Goal: Find specific page/section: Find specific page/section

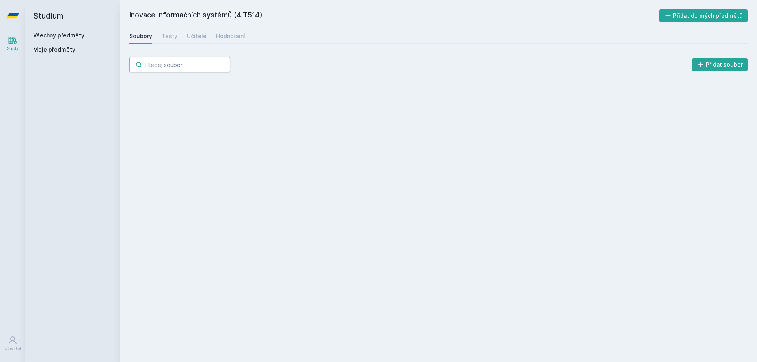
click at [173, 65] on div "[PERSON_NAME] dostávat tipy ohledně studia, nových testů, hodnocení učitelů a p…" at bounding box center [378, 35] width 757 height 70
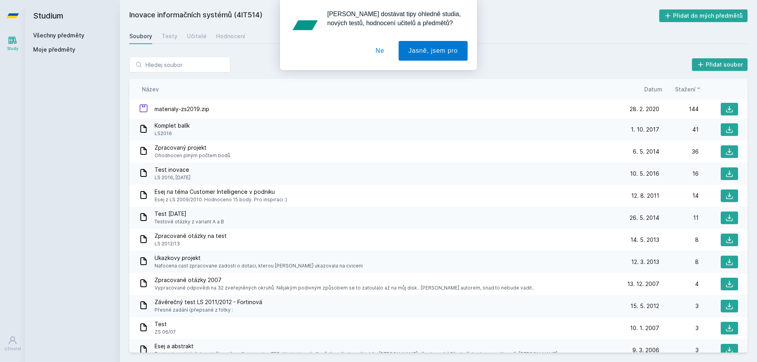
click at [48, 50] on div "[PERSON_NAME] dostávat tipy ohledně studia, nových testů, hodnocení učitelů a p…" at bounding box center [378, 35] width 757 height 70
click at [52, 35] on div "[PERSON_NAME] dostávat tipy ohledně studia, nových testů, hodnocení učitelů a p…" at bounding box center [378, 35] width 757 height 70
click at [378, 48] on button "Ne" at bounding box center [380, 51] width 28 height 20
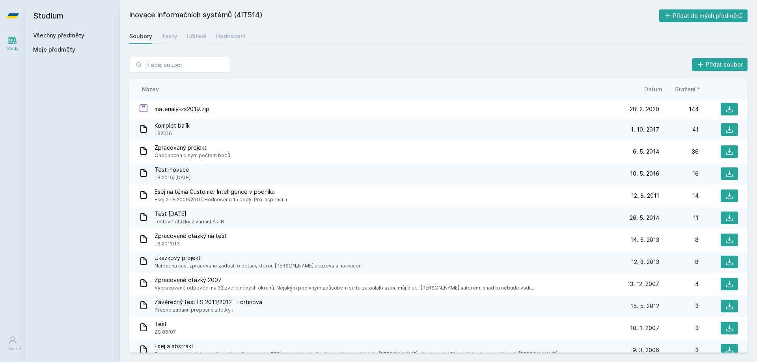
click at [63, 34] on link "Všechny předměty" at bounding box center [58, 35] width 51 height 7
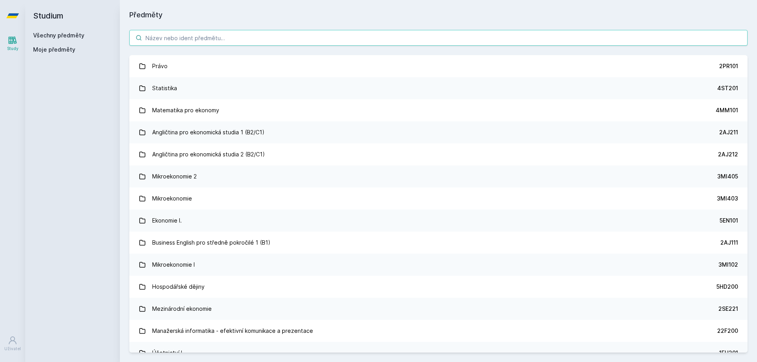
click at [173, 38] on input "search" at bounding box center [438, 38] width 618 height 16
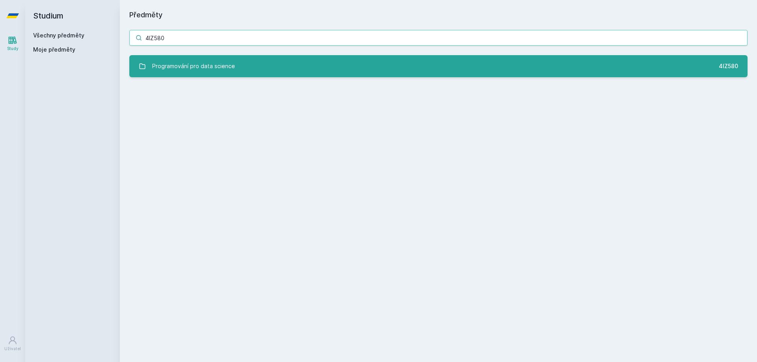
type input "4IZ580"
click at [197, 67] on div "Programování pro data science" at bounding box center [193, 66] width 83 height 16
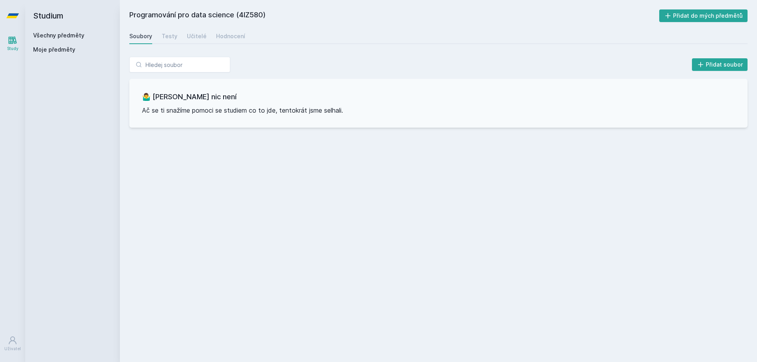
click at [60, 35] on link "Všechny předměty" at bounding box center [58, 35] width 51 height 7
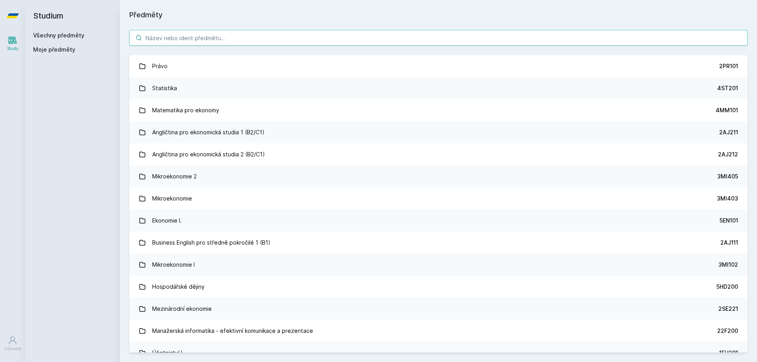
click at [215, 37] on input "search" at bounding box center [438, 38] width 618 height 16
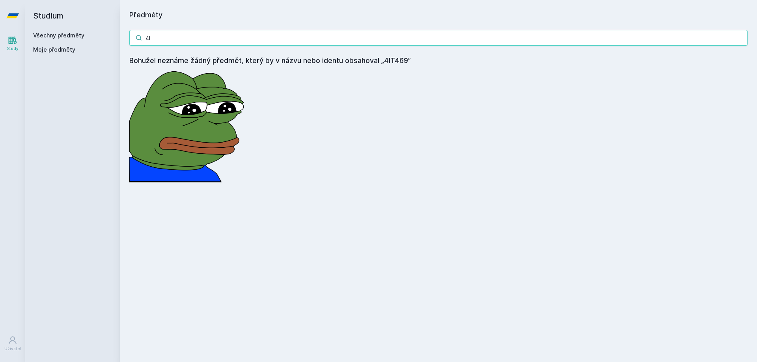
type input "4"
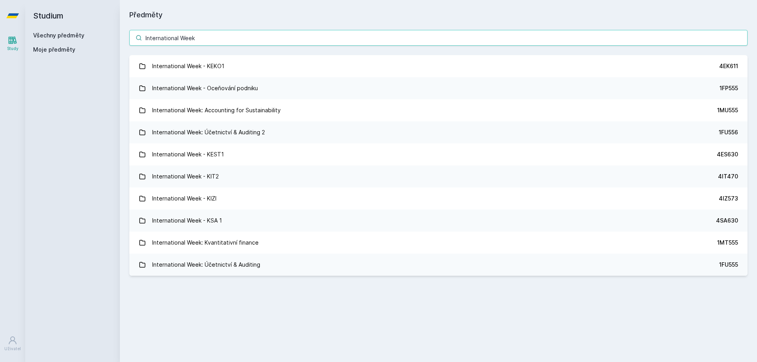
type input "International Week"
